Goal: Information Seeking & Learning: Check status

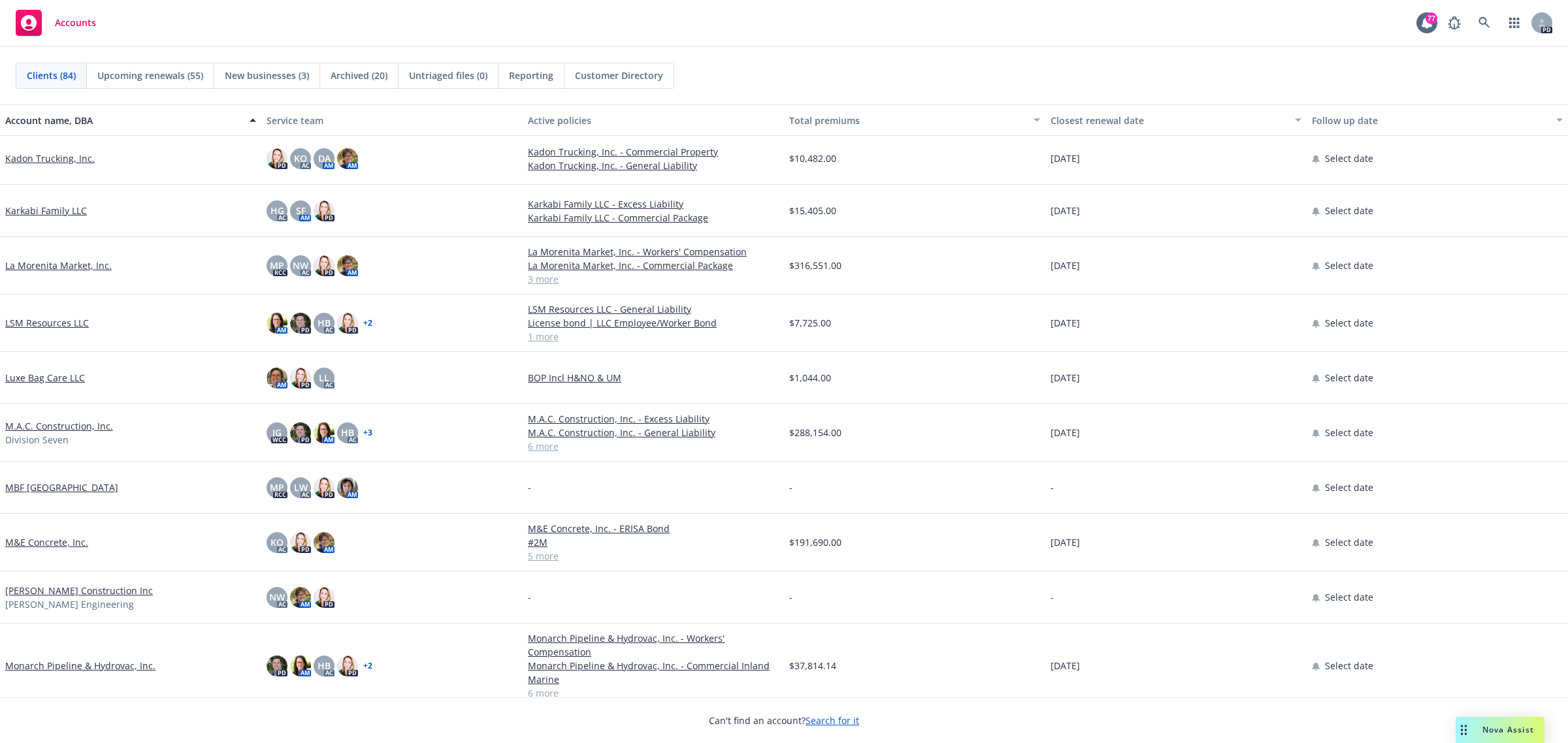
scroll to position [2287, 0]
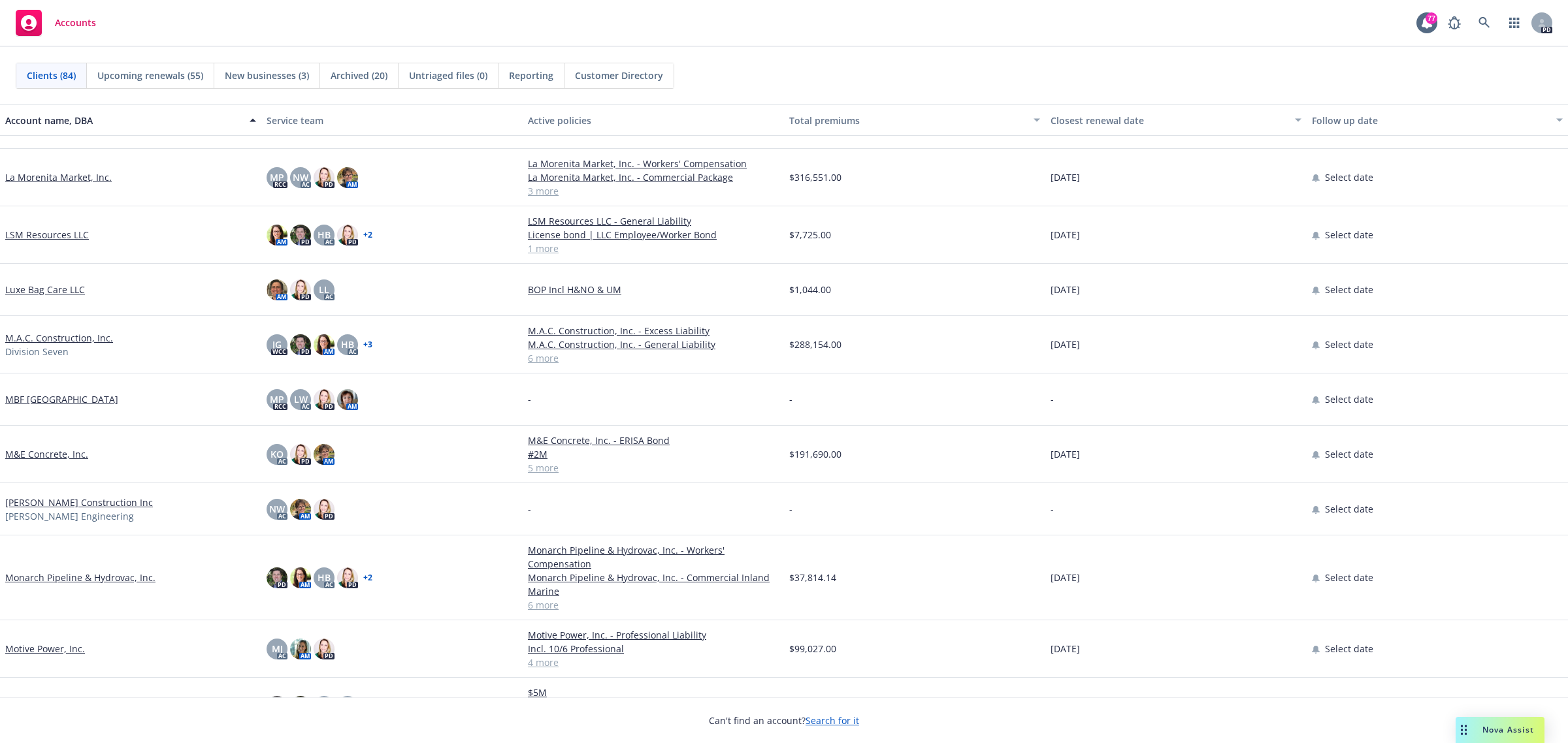
click at [54, 575] on link "Monarch Pipeline & Hydrovac, Inc." at bounding box center [80, 578] width 150 height 13
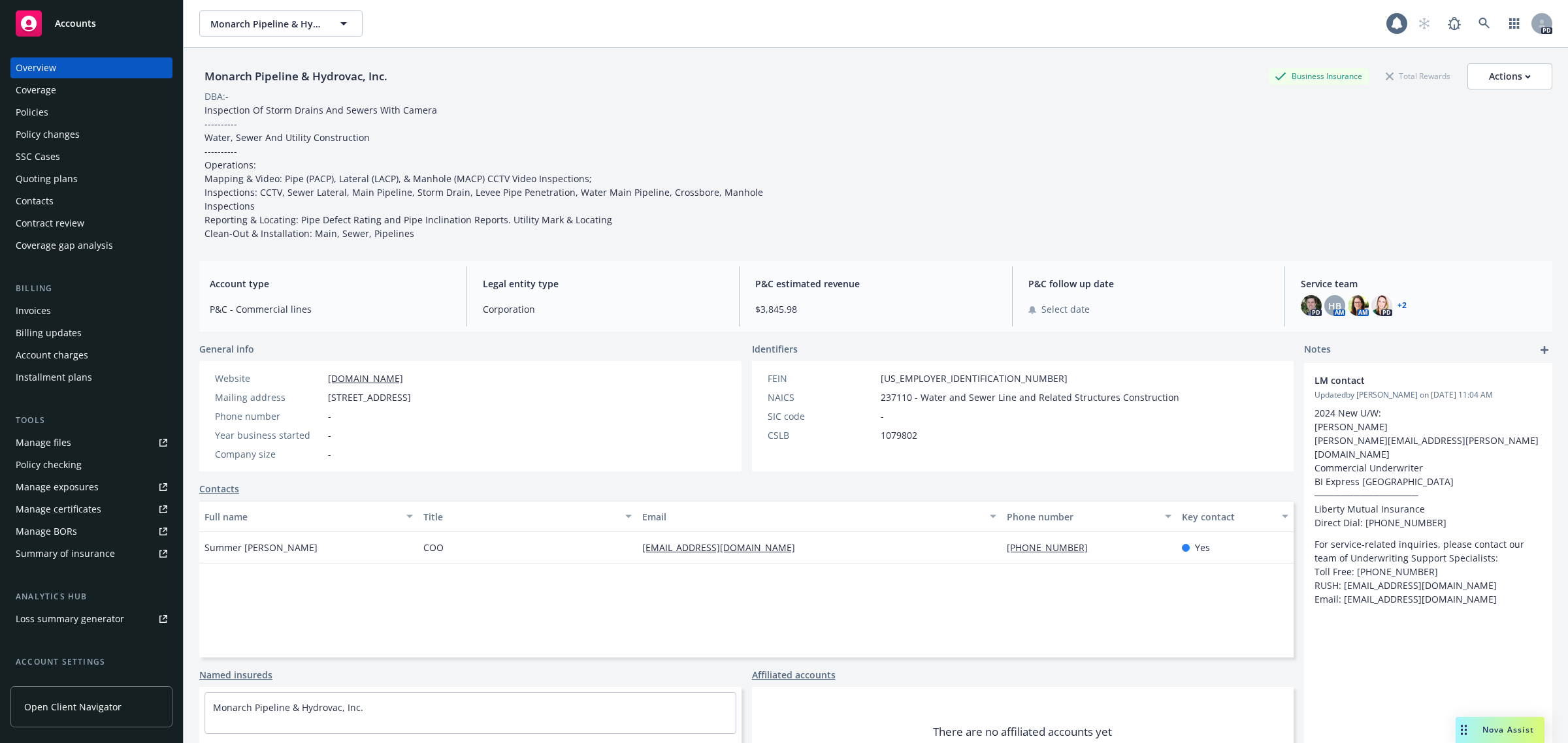
click at [47, 109] on div "Policies" at bounding box center [91, 112] width 151 height 21
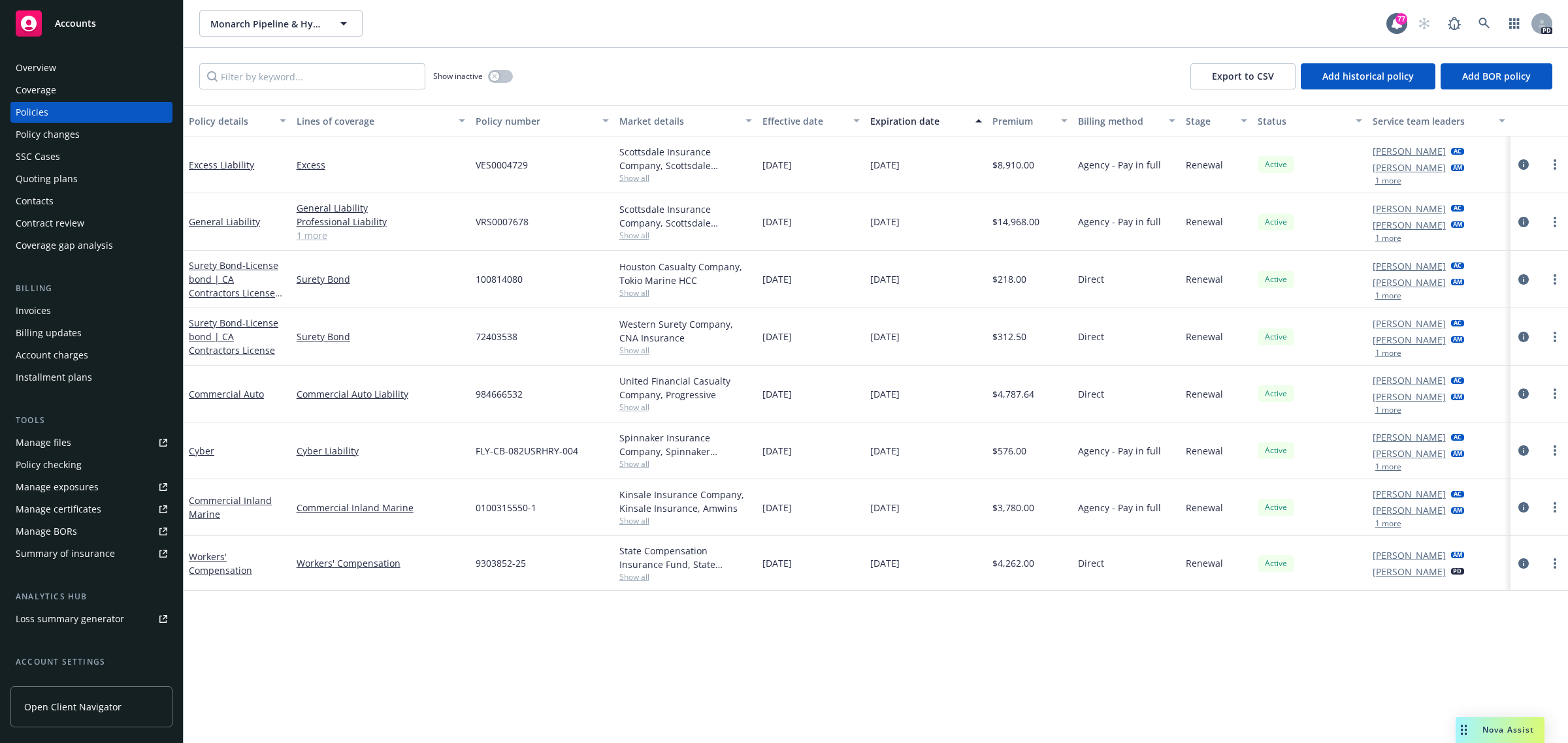
click at [61, 18] on span "Accounts" at bounding box center [75, 23] width 41 height 11
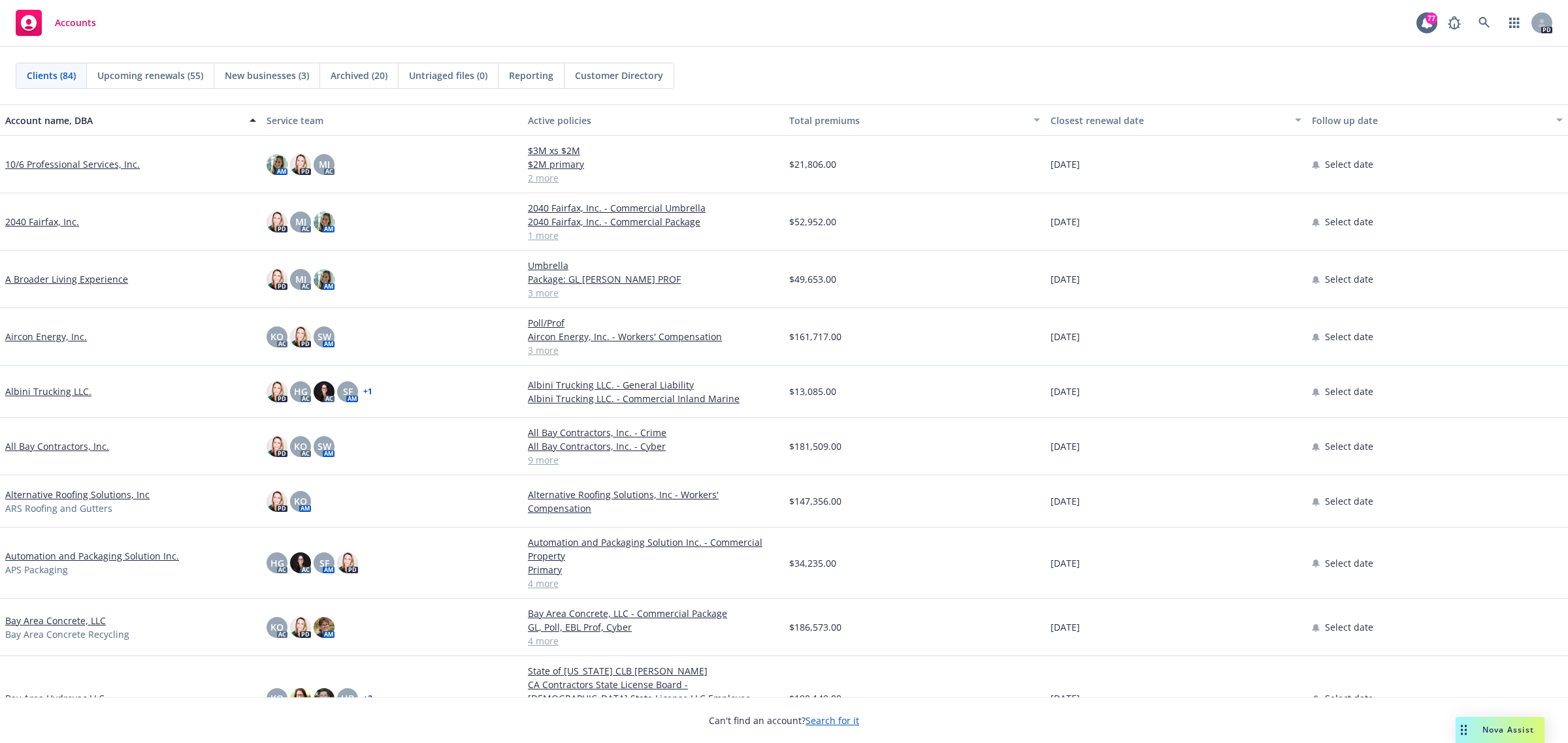
click at [70, 445] on link "All Bay Contractors, Inc." at bounding box center [57, 446] width 104 height 13
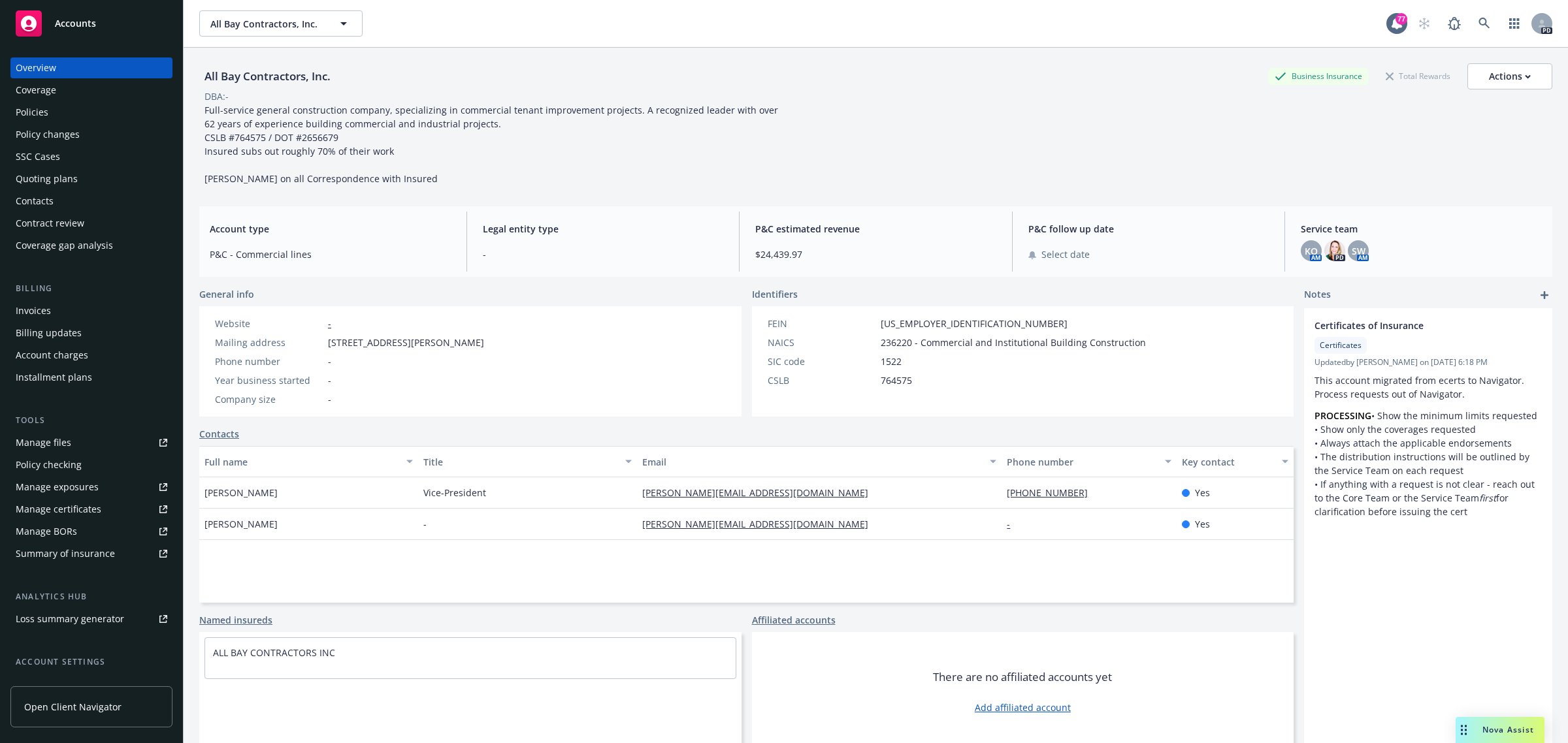
click at [44, 113] on div "Policies" at bounding box center [32, 112] width 33 height 21
